Goal: Information Seeking & Learning: Learn about a topic

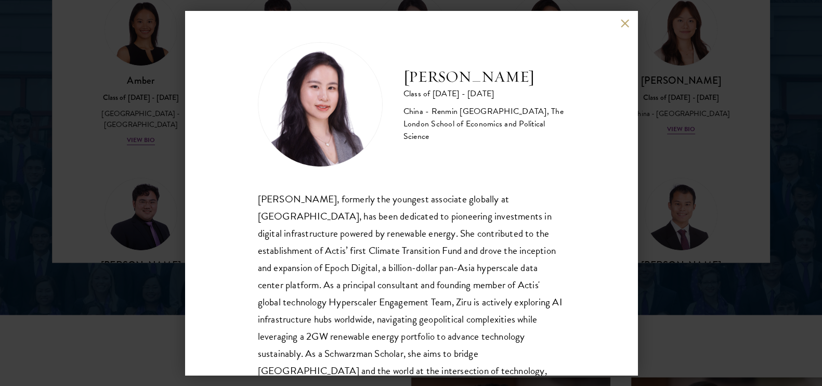
click at [621, 17] on div "[PERSON_NAME] Class of [DATE] - [DATE] [GEOGRAPHIC_DATA] - Renmin [GEOGRAPHIC_D…" at bounding box center [411, 193] width 452 height 364
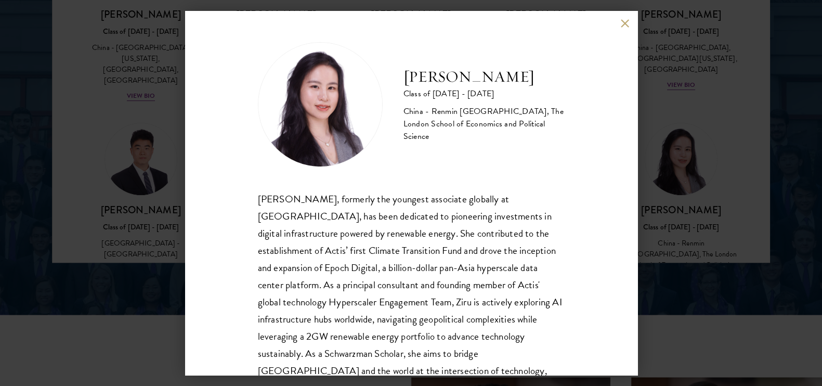
click at [621, 29] on div "[PERSON_NAME] Class of [DATE] - [DATE] [GEOGRAPHIC_DATA] - Renmin [GEOGRAPHIC_D…" at bounding box center [411, 193] width 452 height 364
click at [624, 24] on button at bounding box center [625, 23] width 9 height 9
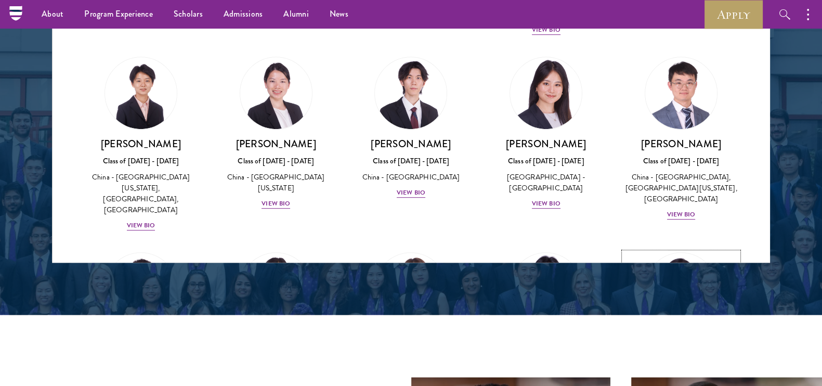
scroll to position [826, 0]
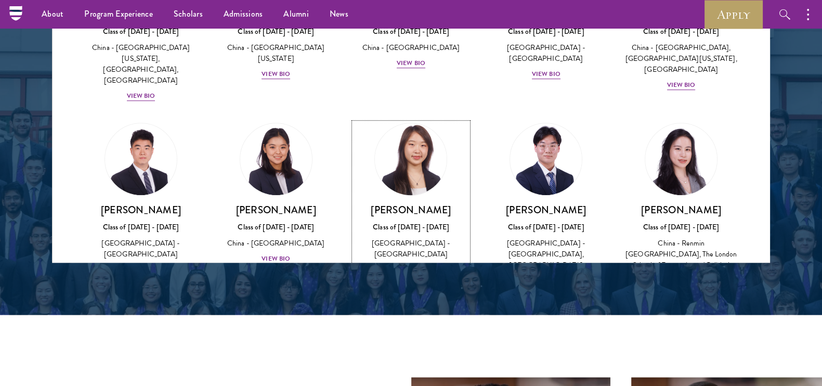
click at [407, 120] on img at bounding box center [411, 159] width 79 height 79
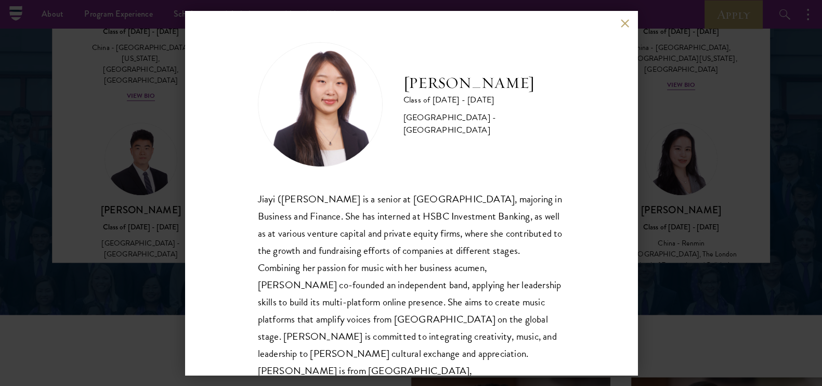
click at [622, 24] on button at bounding box center [625, 23] width 9 height 9
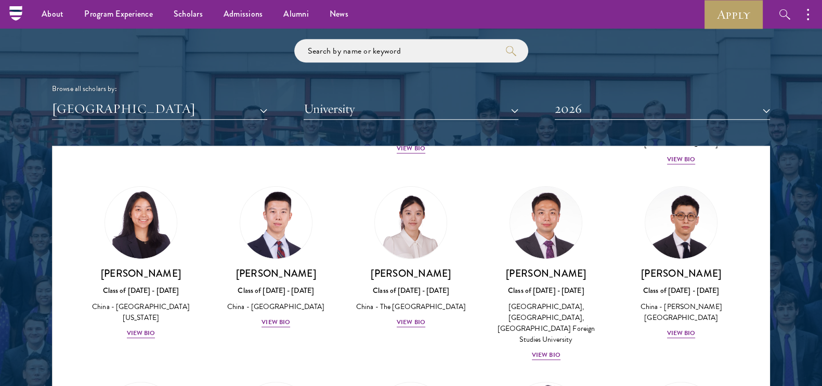
scroll to position [501, 0]
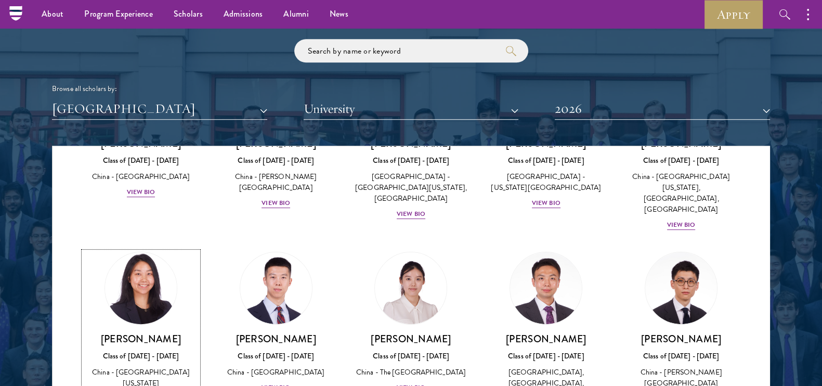
click at [141, 255] on img at bounding box center [140, 288] width 79 height 79
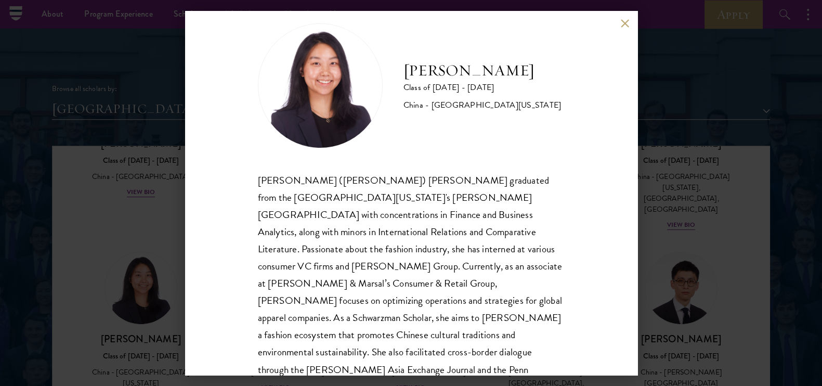
scroll to position [35, 0]
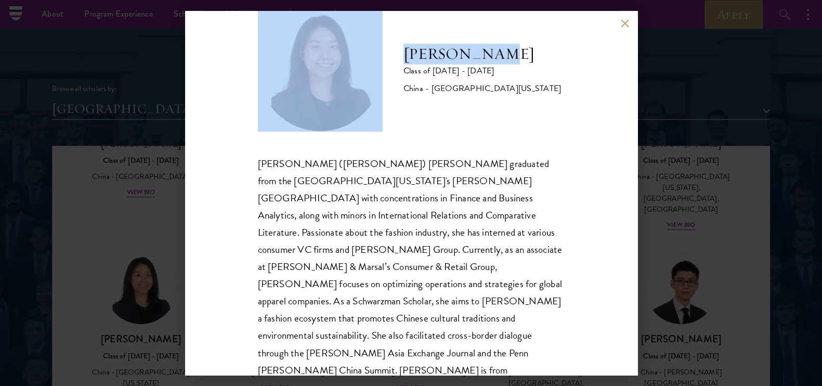
drag, startPoint x: 499, startPoint y: 53, endPoint x: 347, endPoint y: 64, distance: 152.3
click at [347, 64] on div "[PERSON_NAME] Class of [DATE] - [DATE] [GEOGRAPHIC_DATA] - [GEOGRAPHIC_DATA][US…" at bounding box center [411, 69] width 307 height 125
copy div "[PERSON_NAME]"
